Goal: Information Seeking & Learning: Find specific fact

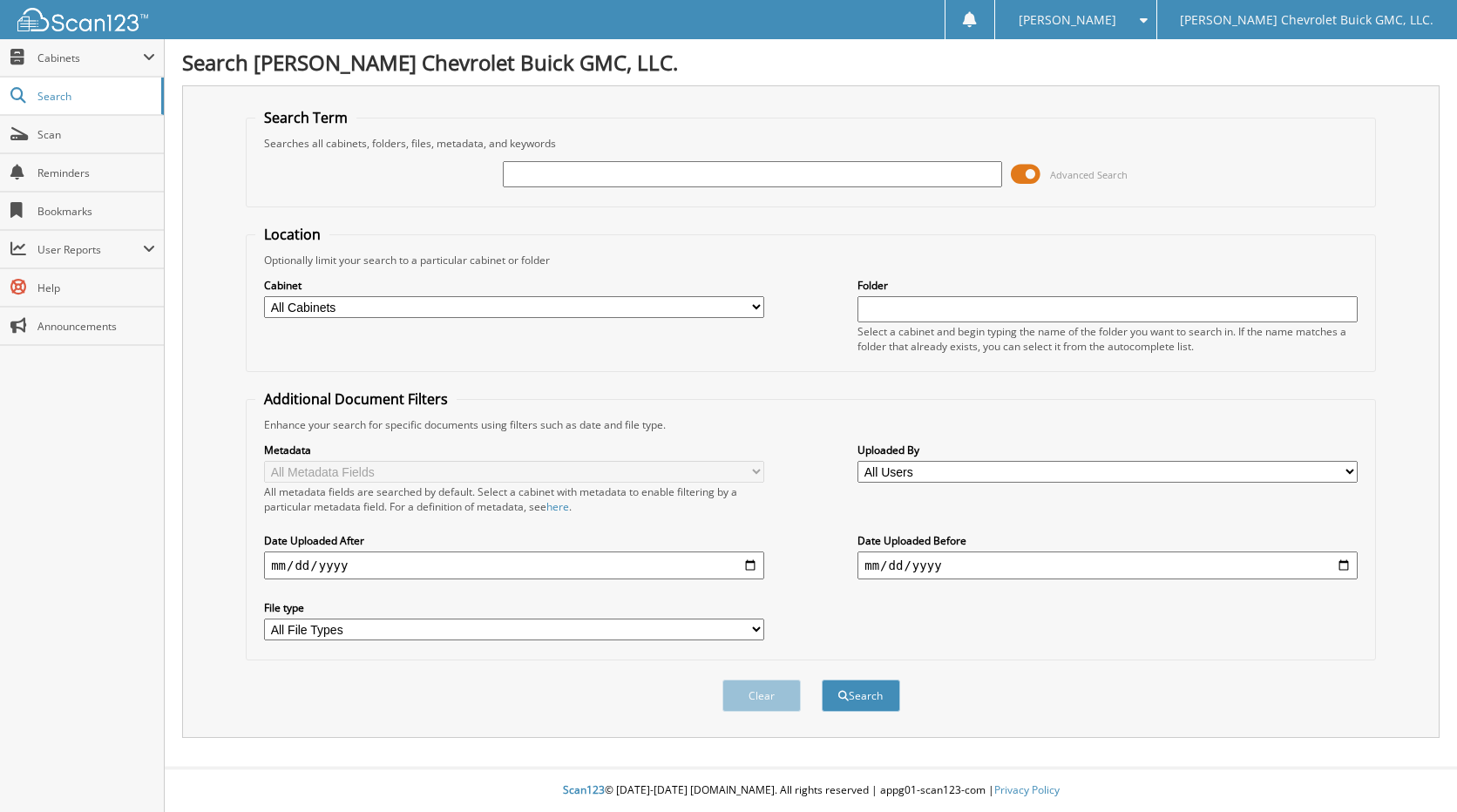
click at [729, 306] on select "All Cabinets CAR DEALS PARTS SERVICE RO Needs Filing" at bounding box center [514, 307] width 500 height 22
select select "32623"
click at [264, 296] on select "All Cabinets CAR DEALS PARTS SERVICE RO Needs Filing" at bounding box center [514, 307] width 500 height 22
click at [646, 180] on input "text" at bounding box center [753, 174] width 500 height 27
type input "watkins"
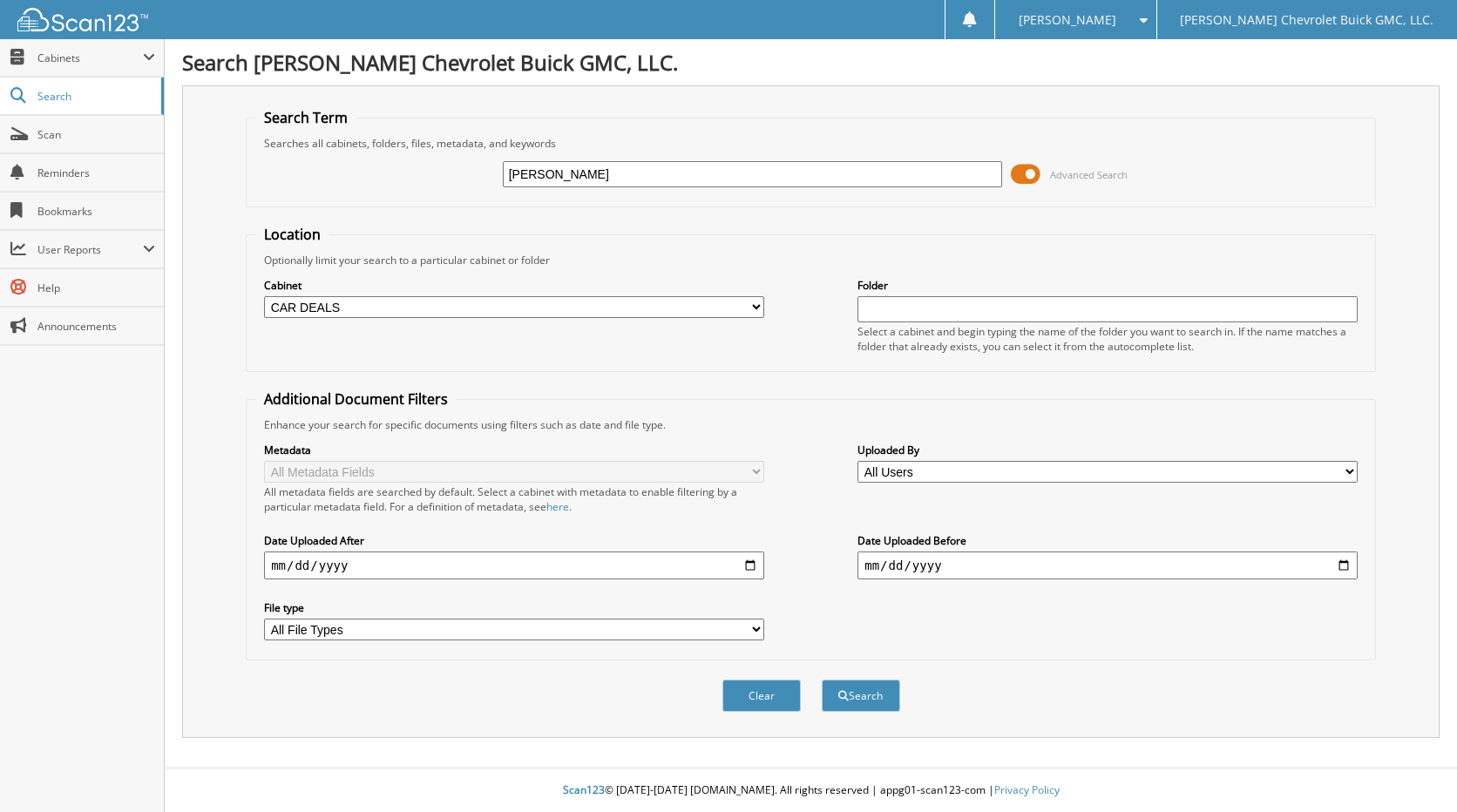
click at [821, 679] on button "Search" at bounding box center [860, 695] width 79 height 32
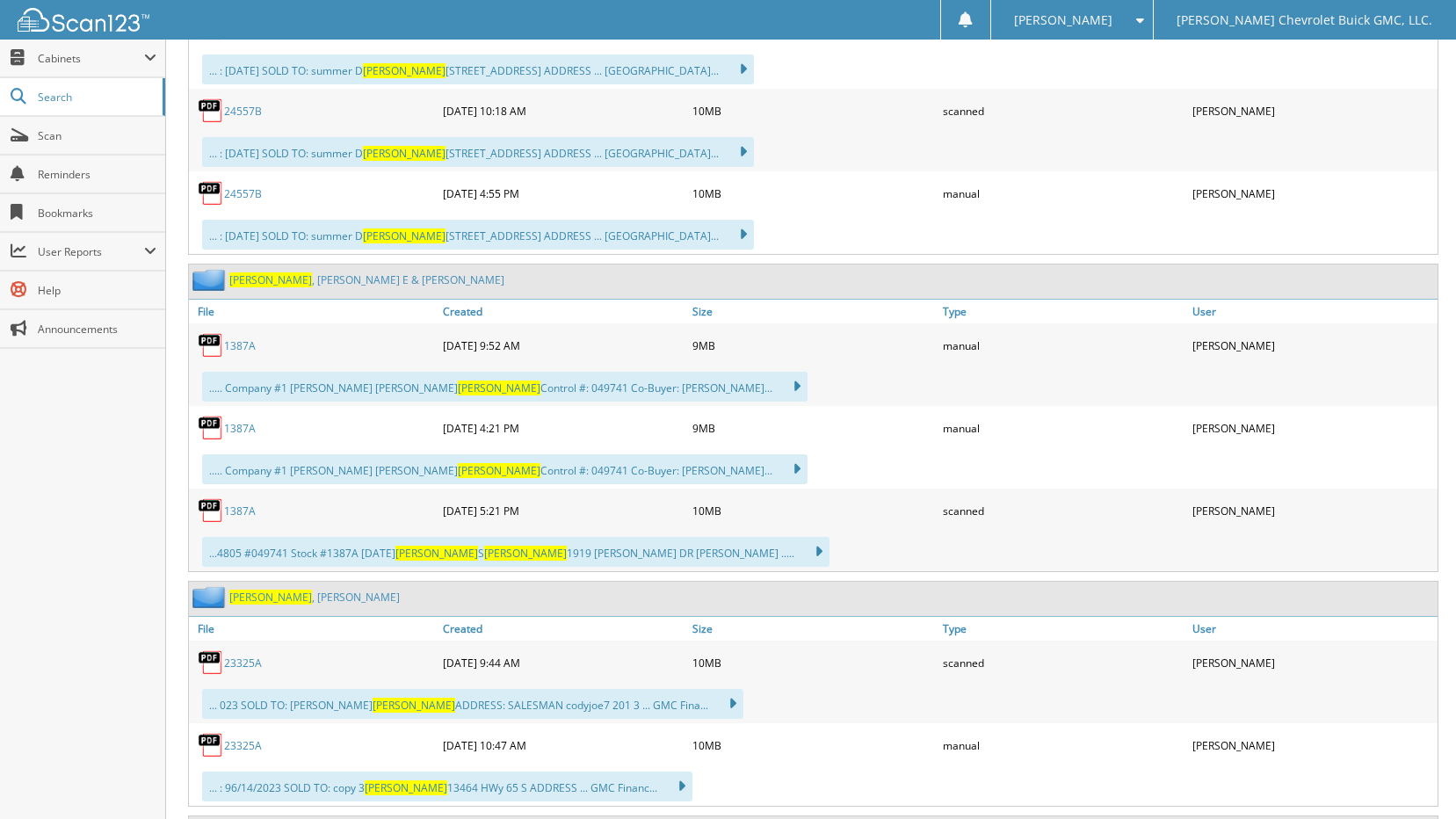
scroll to position [1581, 0]
click at [242, 346] on link "1387A" at bounding box center [240, 344] width 32 height 15
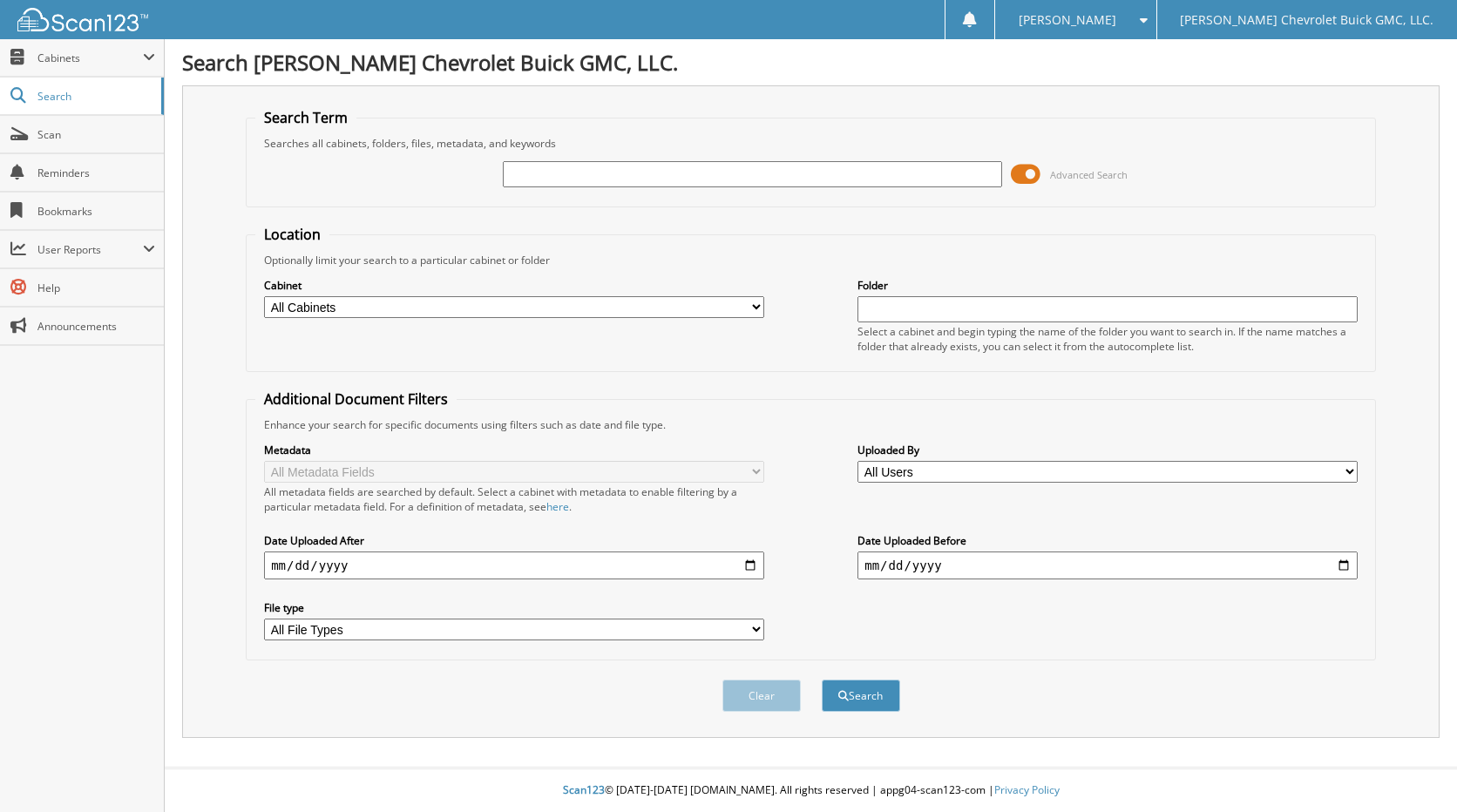
click at [552, 316] on select "All Cabinets CAR DEALS PARTS SERVICE RO Needs Filing" at bounding box center [514, 307] width 500 height 22
select select "32623"
click at [264, 296] on select "All Cabinets CAR DEALS PARTS SERVICE RO Needs Filing" at bounding box center [514, 307] width 500 height 22
click at [670, 182] on input "text" at bounding box center [753, 174] width 500 height 27
type input "1387A"
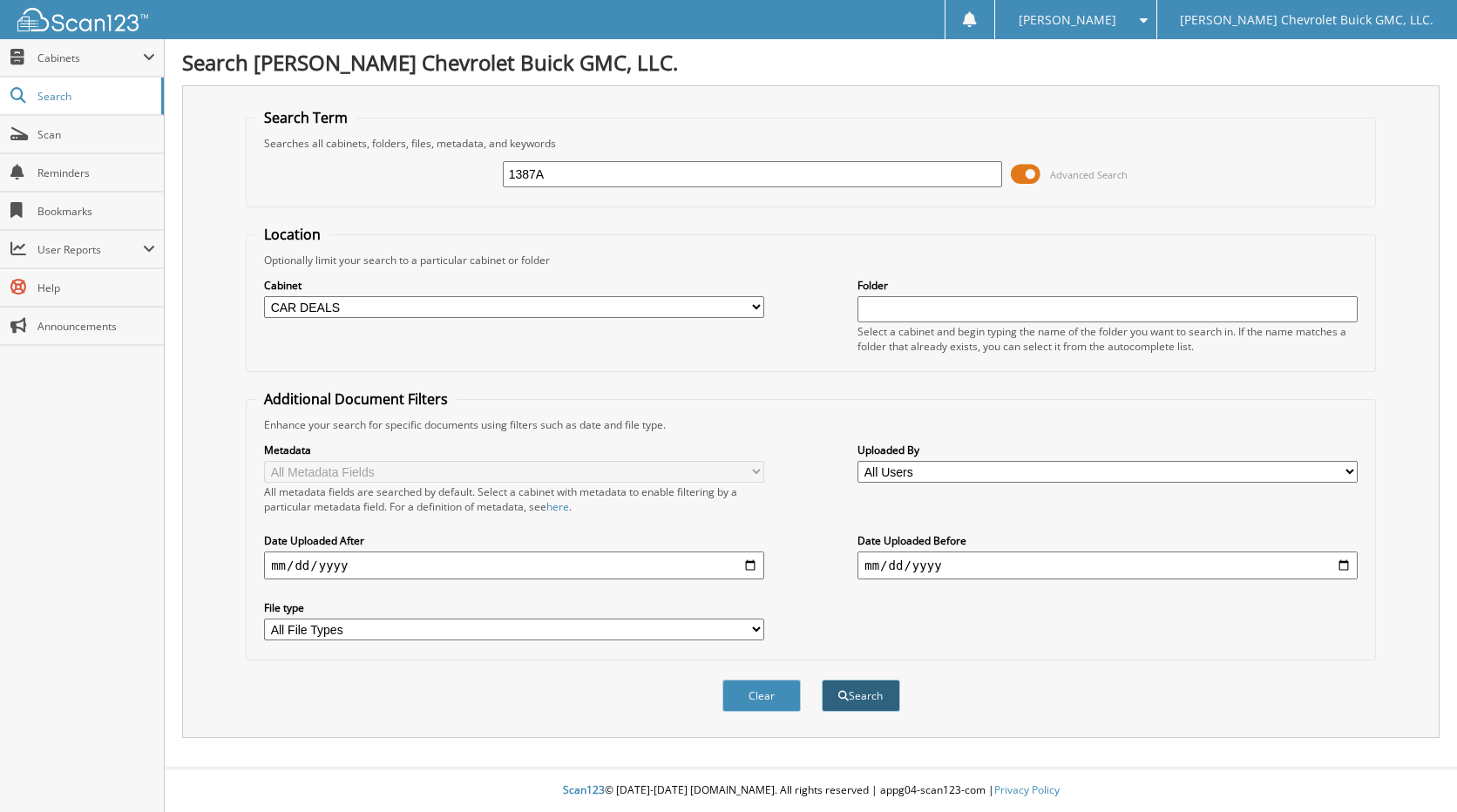
click at [884, 696] on button "Search" at bounding box center [860, 695] width 79 height 32
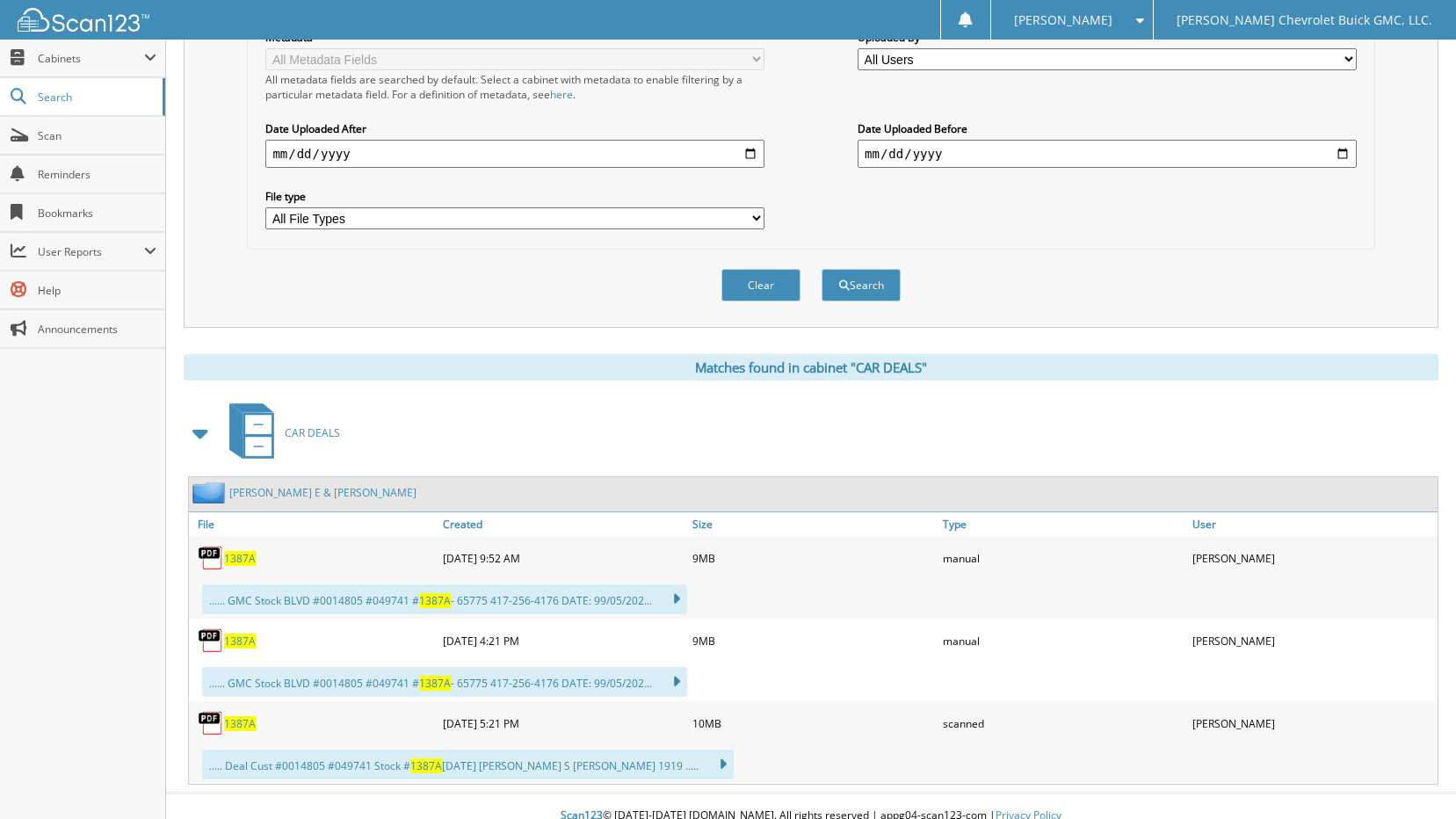
scroll to position [436, 0]
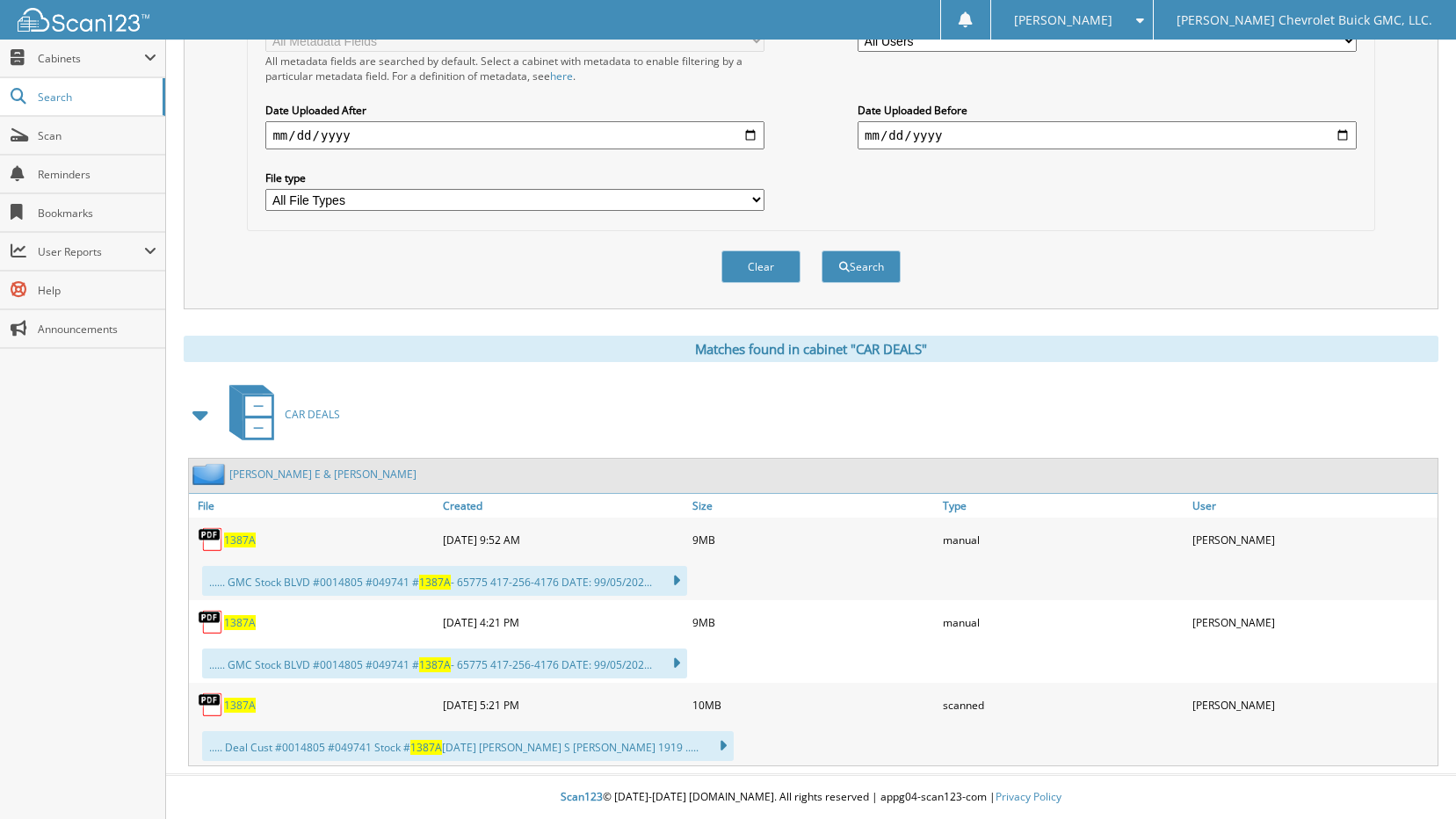
click at [248, 539] on span "1387A" at bounding box center [240, 539] width 32 height 15
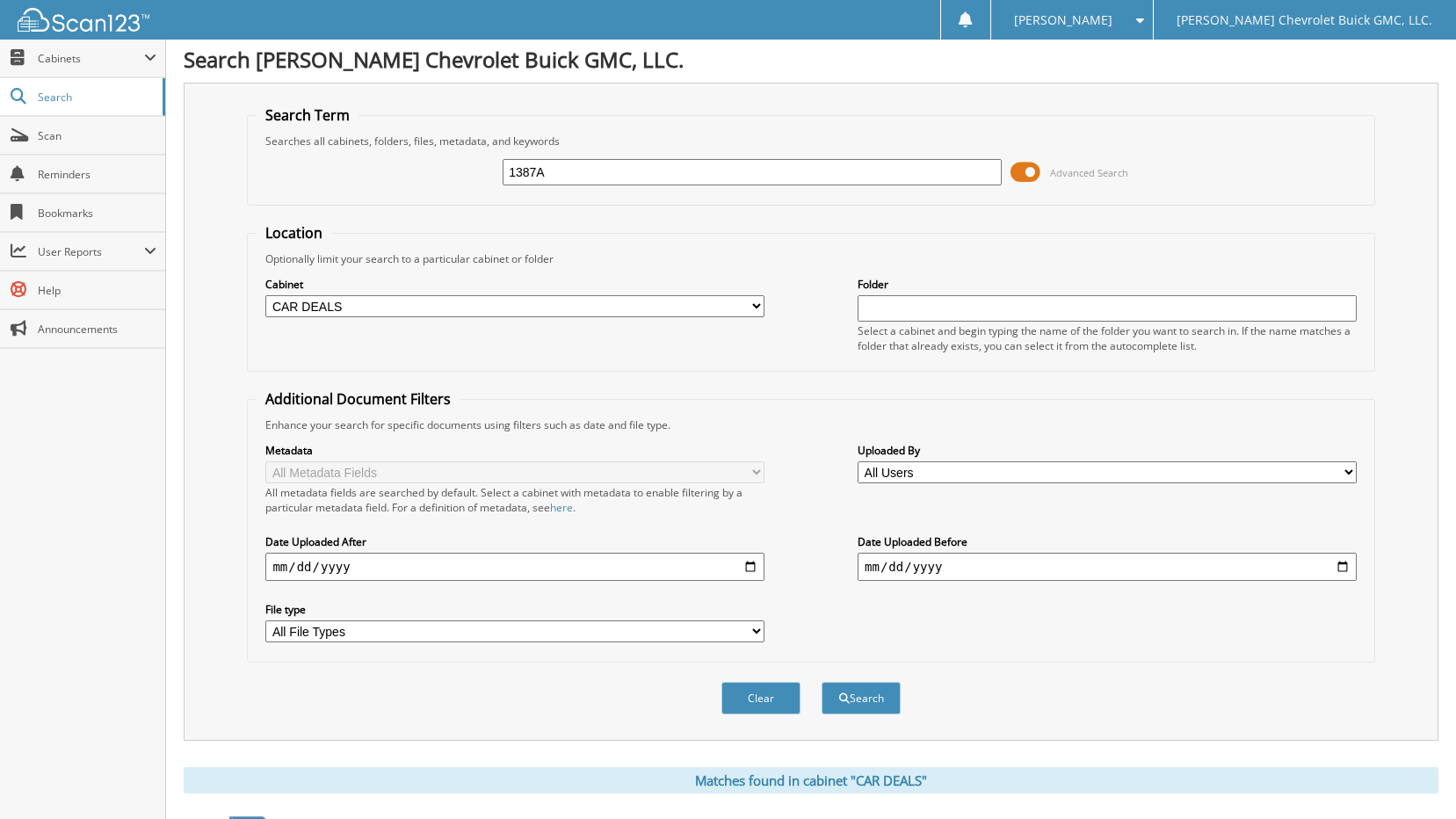
scroll to position [0, 0]
